Goal: Navigation & Orientation: Find specific page/section

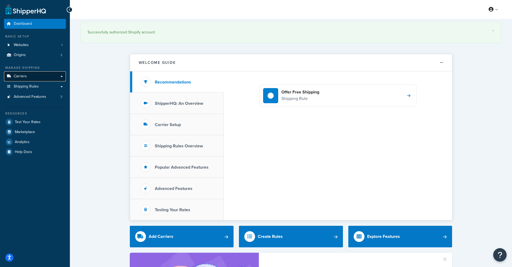
click at [23, 78] on span "Carriers" at bounding box center [20, 76] width 13 height 5
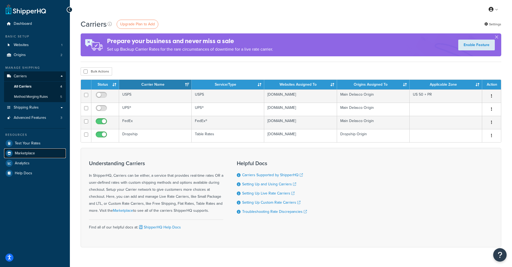
click at [36, 155] on link "Marketplace" at bounding box center [35, 153] width 62 height 10
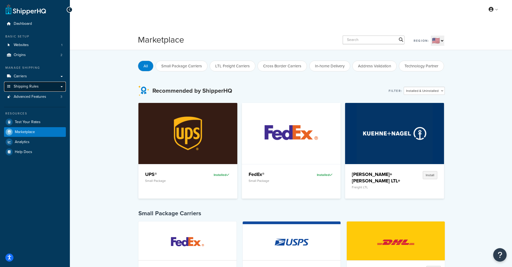
click at [62, 87] on link "Shipping Rules" at bounding box center [35, 86] width 62 height 10
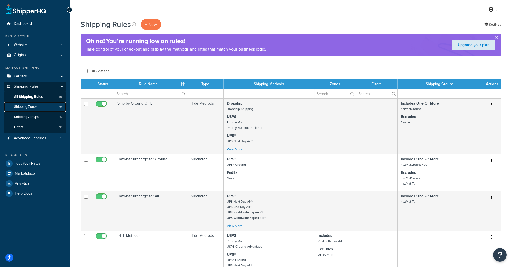
click at [31, 107] on span "Shipping Zones" at bounding box center [25, 106] width 23 height 5
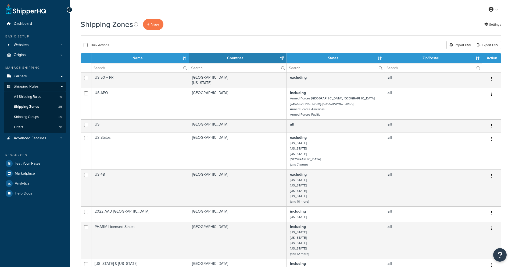
select select "15"
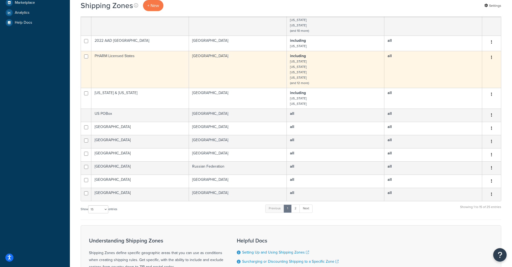
scroll to position [161, 0]
